Goal: Understand process/instructions: Learn how to perform a task or action

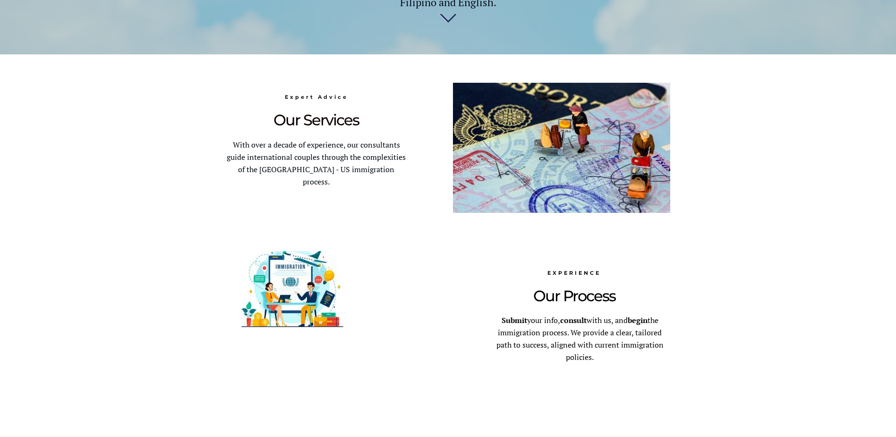
scroll to position [378, 0]
